Goal: Book appointment/travel/reservation

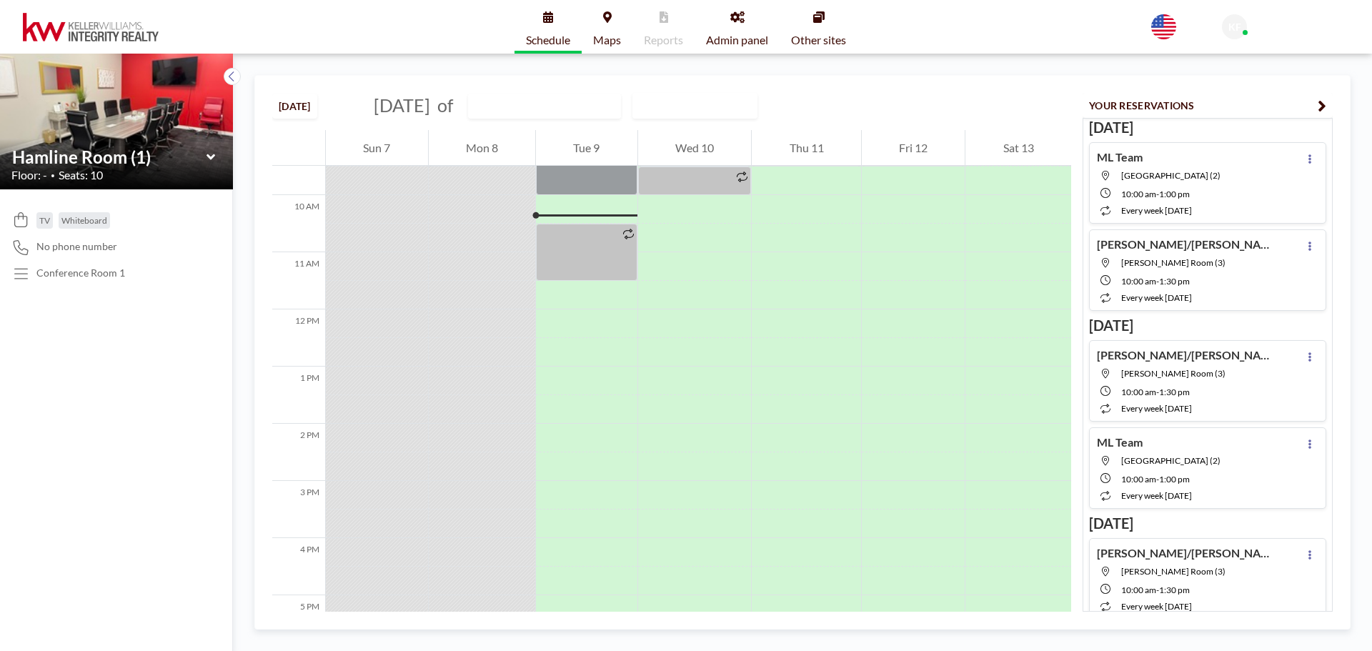
scroll to position [543, 0]
click at [597, 99] on input "text" at bounding box center [537, 106] width 137 height 24
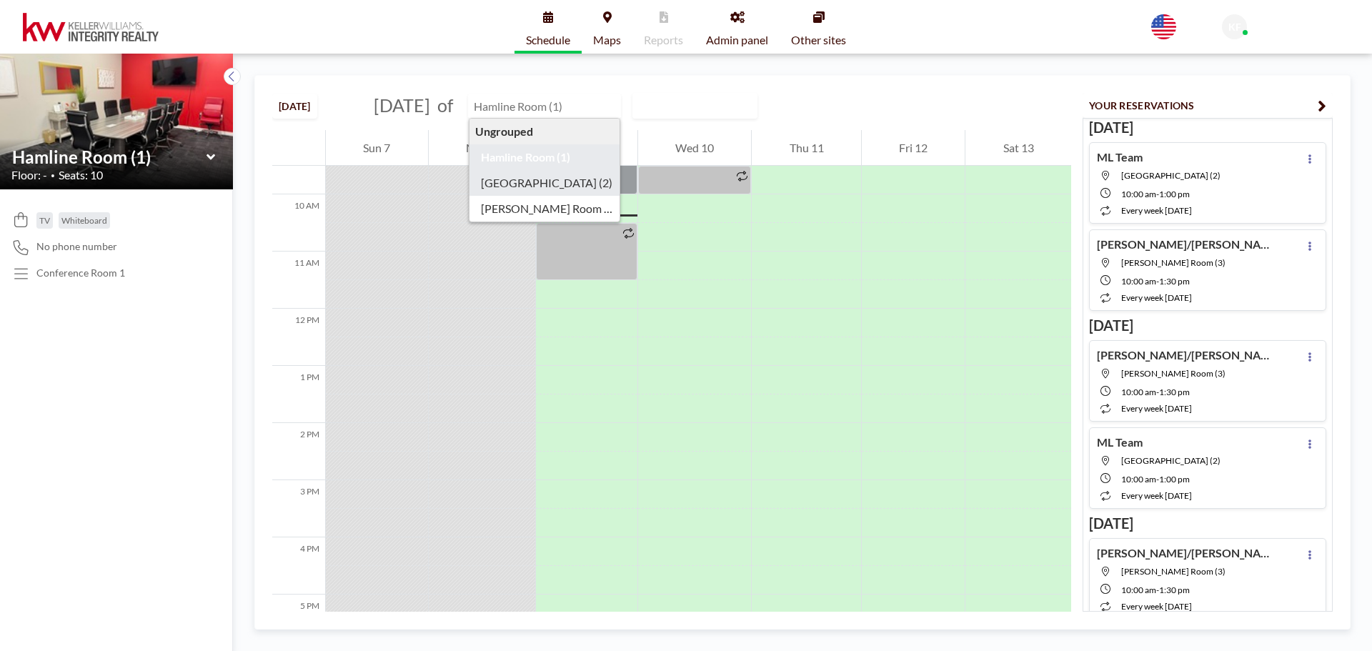
type input "[GEOGRAPHIC_DATA] (2)"
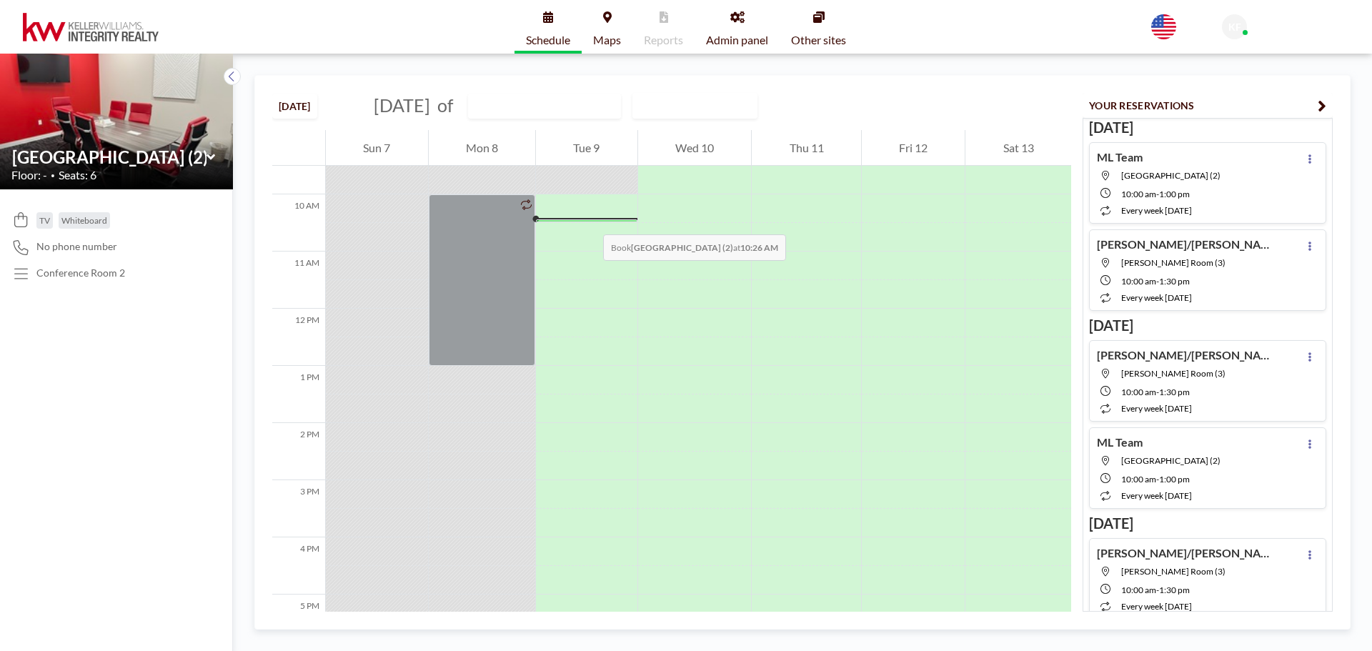
click at [589, 220] on div at bounding box center [586, 220] width 101 height 3
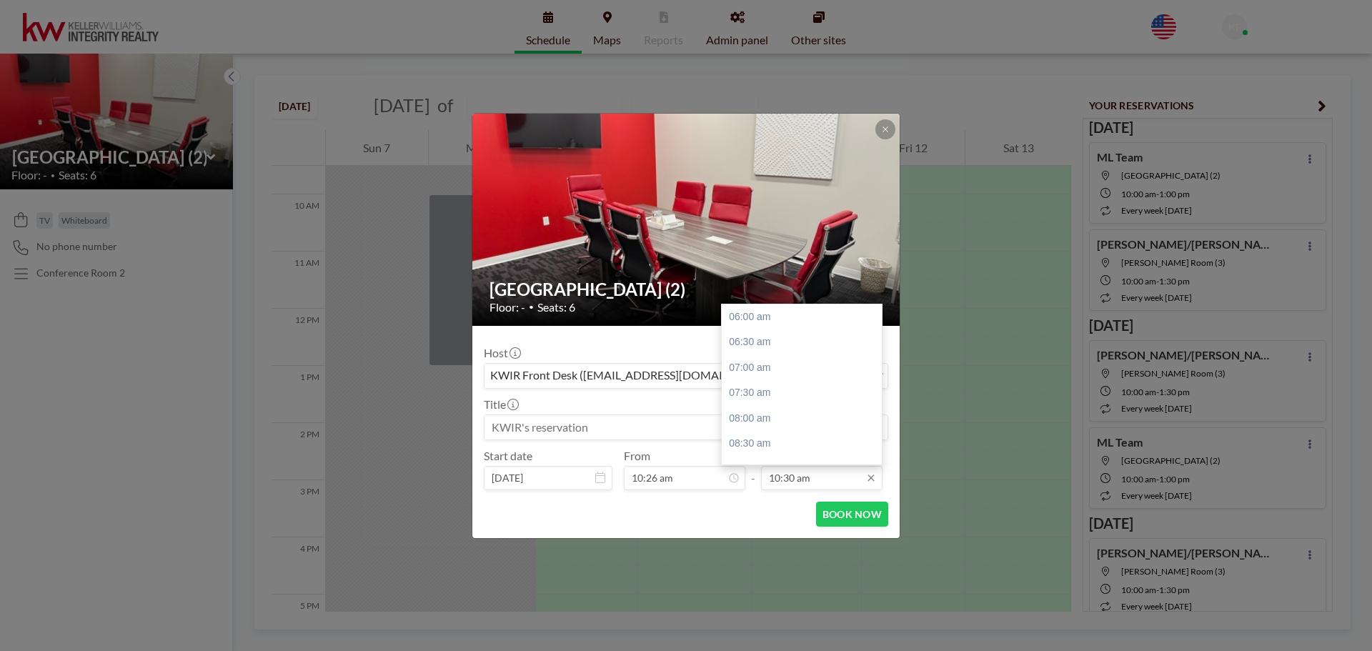
scroll to position [229, 0]
click at [804, 484] on input "10:30 am" at bounding box center [821, 478] width 121 height 24
click at [775, 439] on div "01:00 pm" at bounding box center [805, 445] width 167 height 26
type input "01:00 pm"
click at [557, 429] on input at bounding box center [685, 427] width 403 height 24
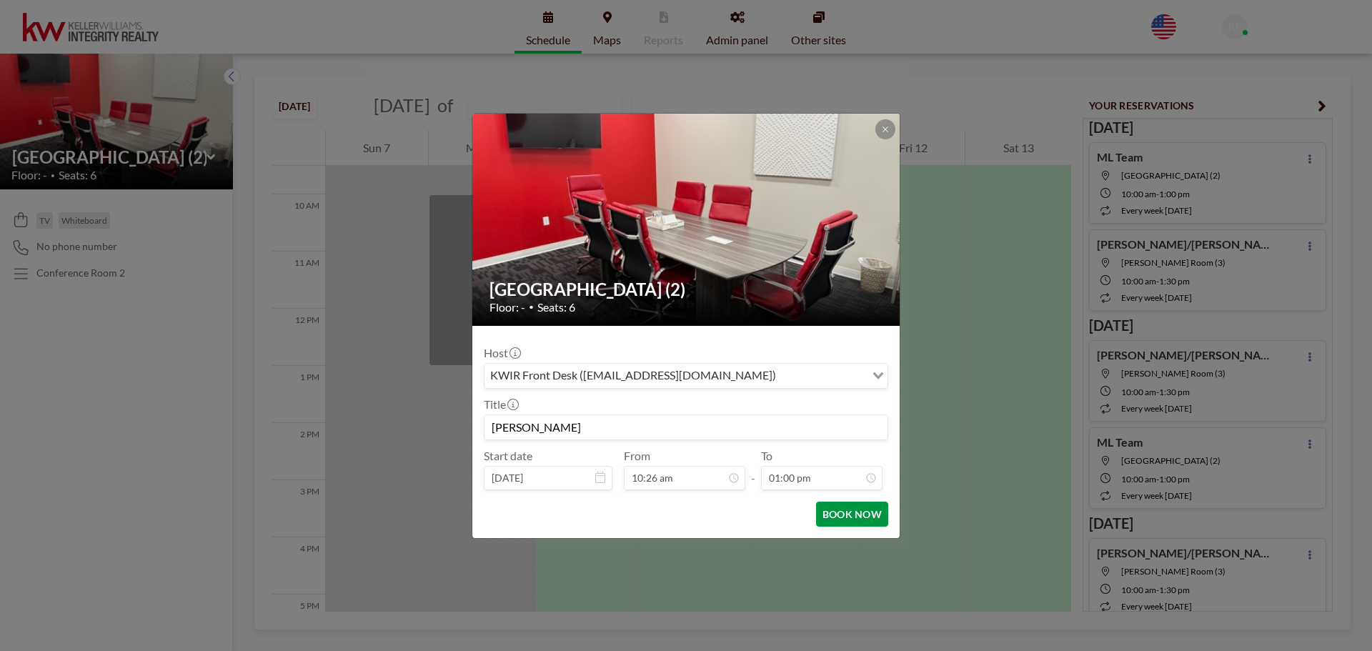
type input "[PERSON_NAME]"
click at [874, 520] on button "BOOK NOW" at bounding box center [852, 514] width 72 height 25
